Goal: Task Accomplishment & Management: Use online tool/utility

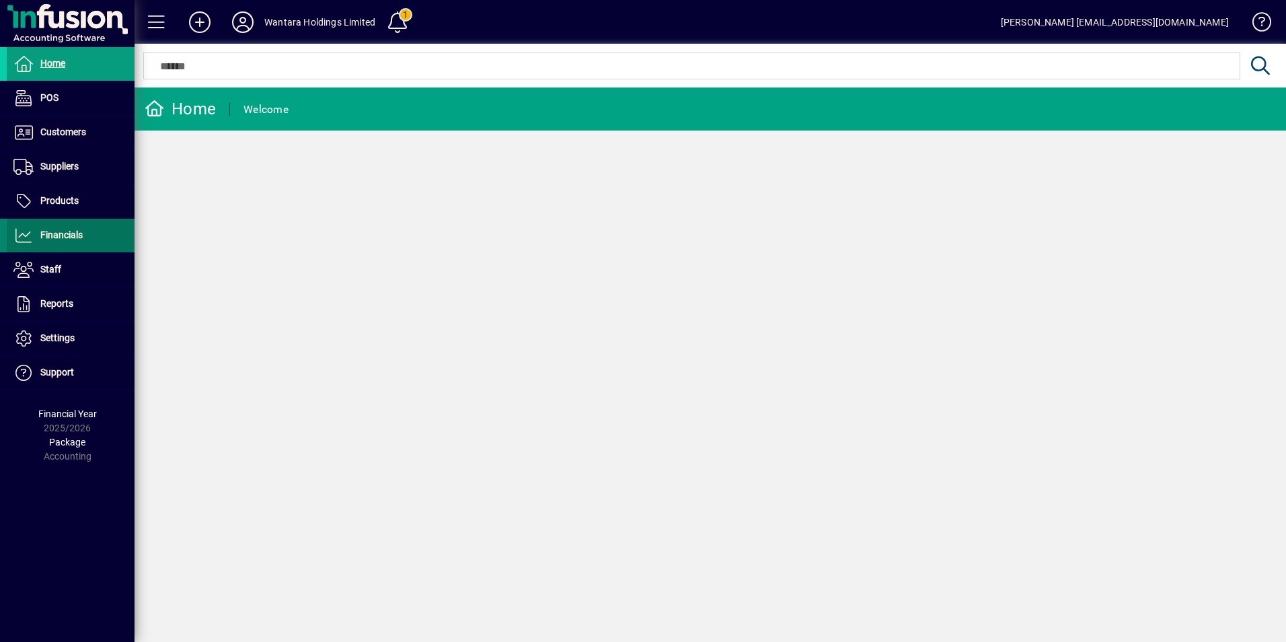
click at [46, 235] on span "Financials" at bounding box center [61, 234] width 42 height 11
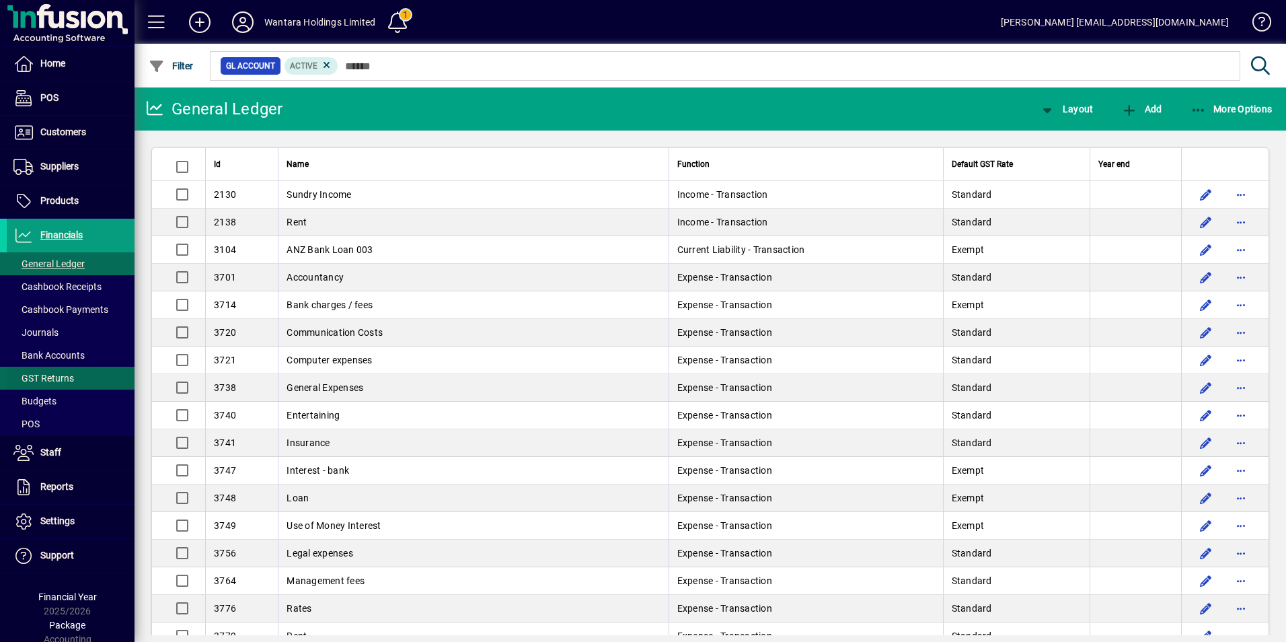
click at [46, 378] on span "GST Returns" at bounding box center [43, 378] width 61 height 11
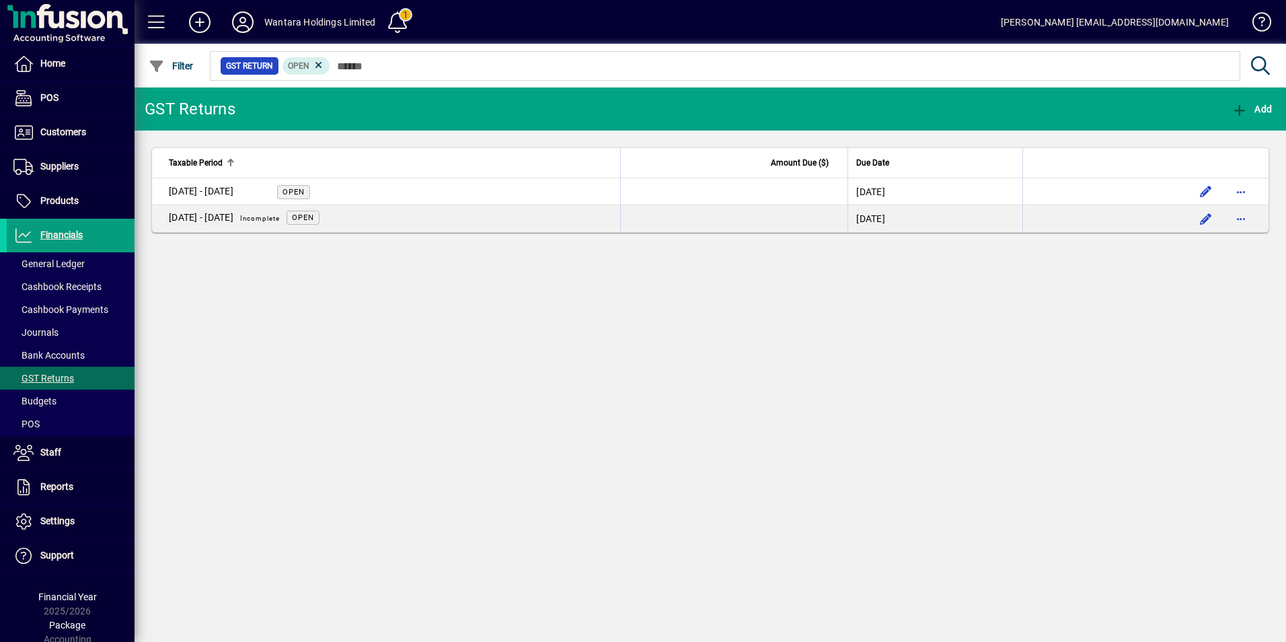
click at [236, 15] on icon at bounding box center [242, 22] width 27 height 22
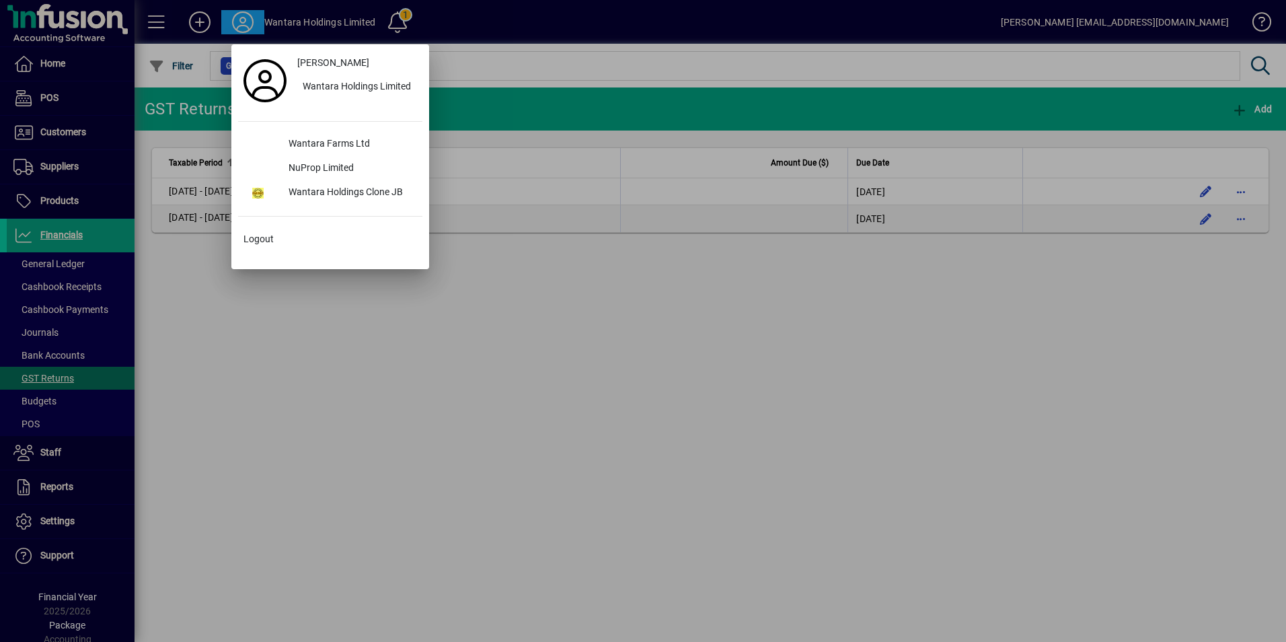
click at [534, 380] on div at bounding box center [643, 321] width 1286 height 642
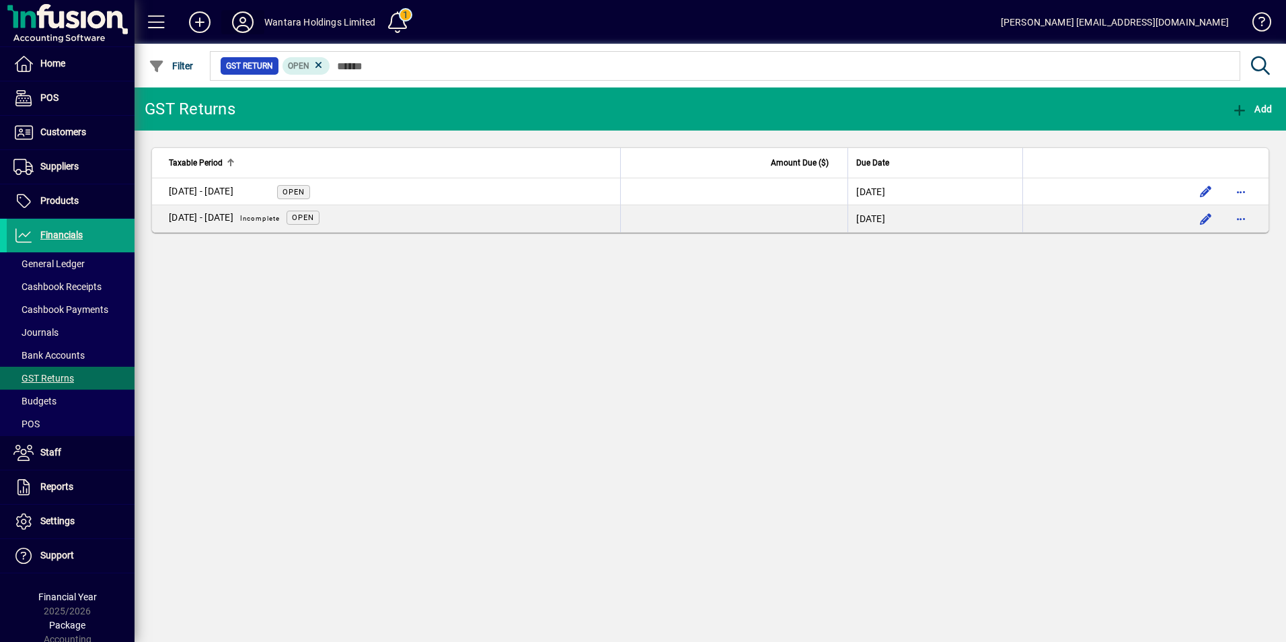
click at [242, 13] on icon at bounding box center [242, 22] width 27 height 22
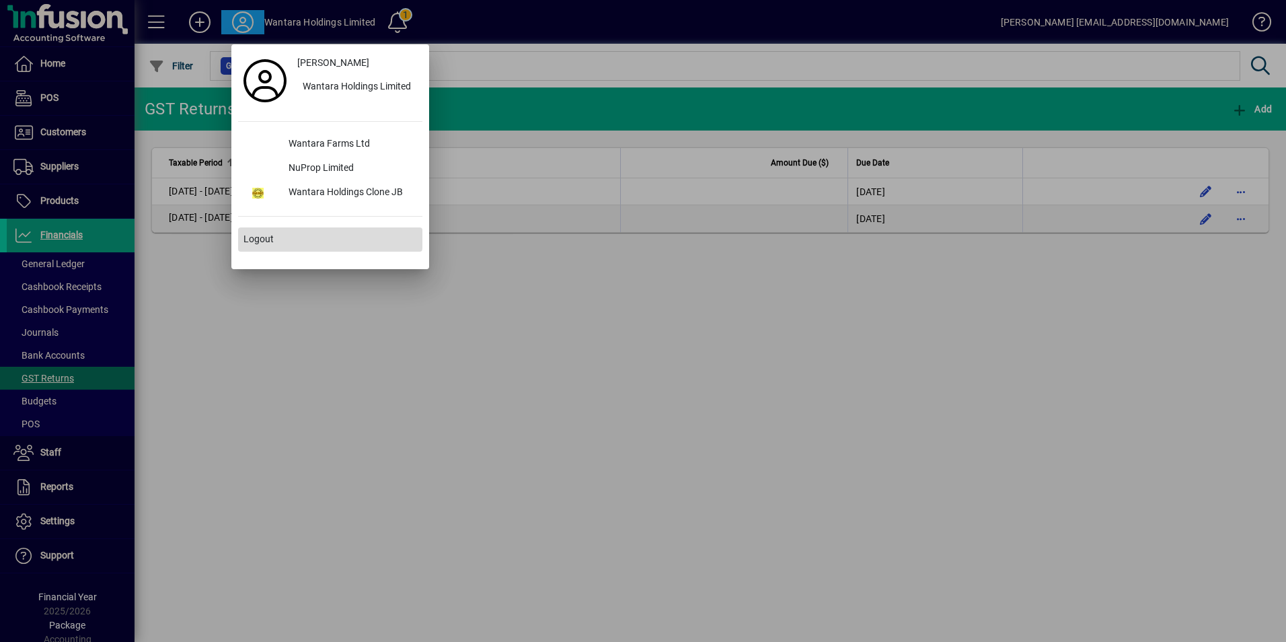
click at [254, 233] on span "Logout" at bounding box center [258, 239] width 30 height 14
